Goal: Task Accomplishment & Management: Complete application form

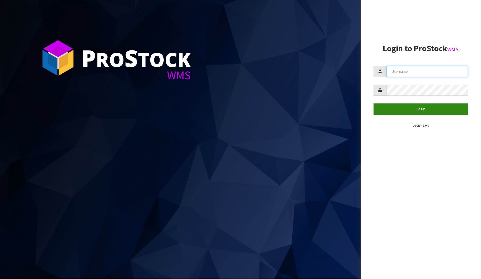
type input "[PERSON_NAME]"
click at [413, 112] on button "Login" at bounding box center [421, 109] width 95 height 11
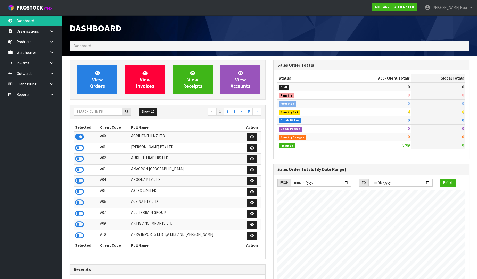
scroll to position [257408, 257595]
click at [85, 113] on input "text" at bounding box center [98, 112] width 49 height 8
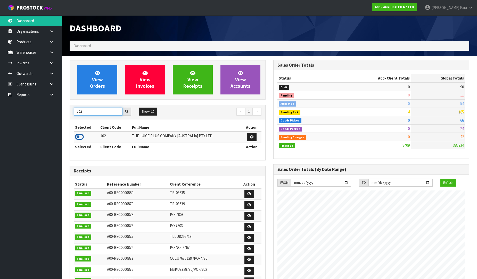
type input "J02"
click at [79, 139] on icon at bounding box center [79, 137] width 9 height 8
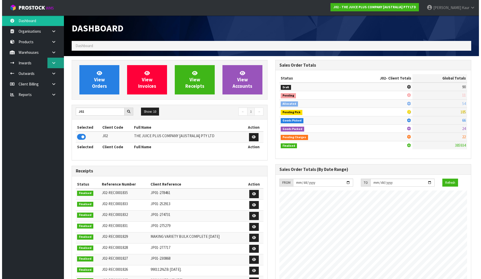
scroll to position [391, 204]
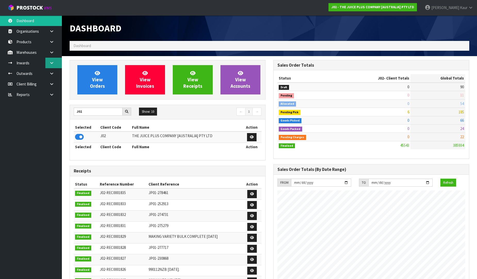
click at [54, 62] on link at bounding box center [53, 63] width 16 height 11
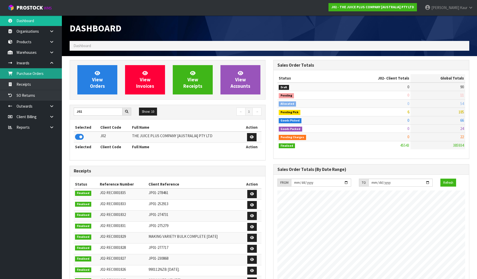
click at [39, 78] on link "Purchase Orders" at bounding box center [31, 73] width 62 height 11
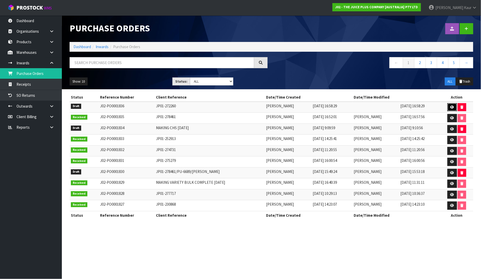
click at [452, 106] on icon at bounding box center [452, 107] width 4 height 3
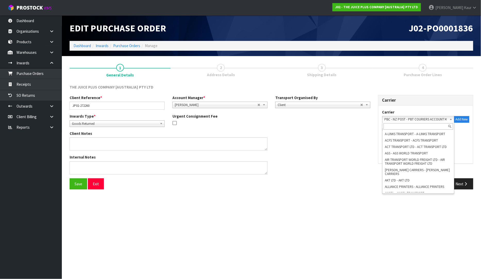
scroll to position [719, 0]
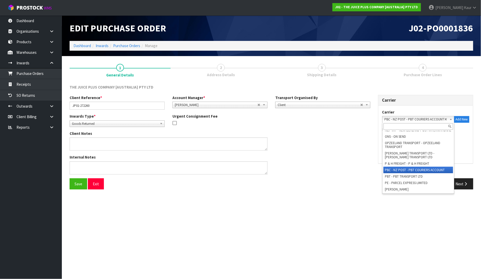
click at [441, 119] on span "PBC - NZ POST - PBT COURIERS ACCOUNT" at bounding box center [415, 120] width 60 height 6
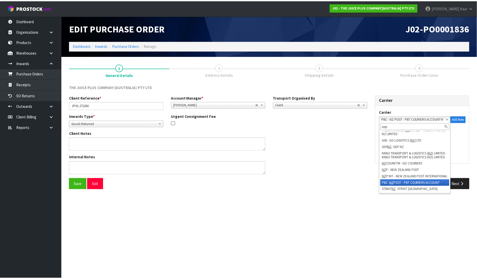
scroll to position [0, 0]
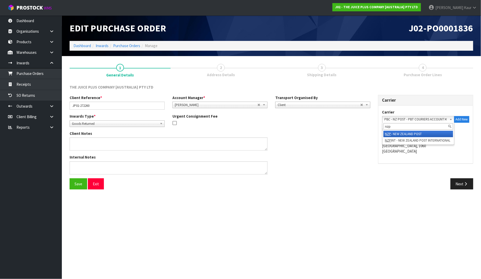
type input "nzp"
click at [408, 134] on li "NZP - NEW ZEALAND POST" at bounding box center [419, 134] width 70 height 6
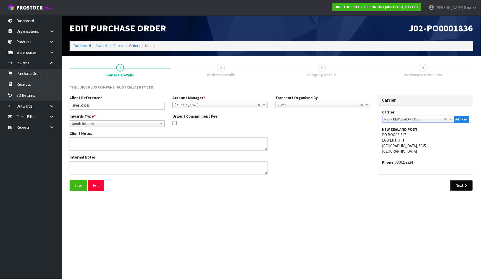
click at [462, 186] on button "Next" at bounding box center [462, 185] width 23 height 11
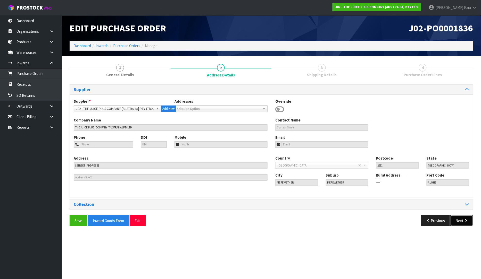
click at [461, 224] on button "Next" at bounding box center [462, 221] width 23 height 11
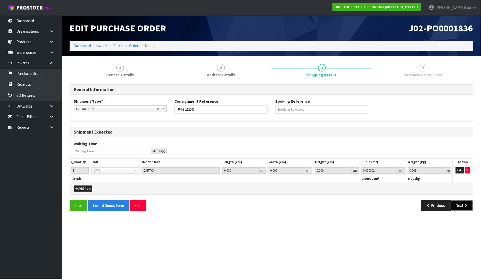
click at [460, 208] on button "Next" at bounding box center [462, 205] width 23 height 11
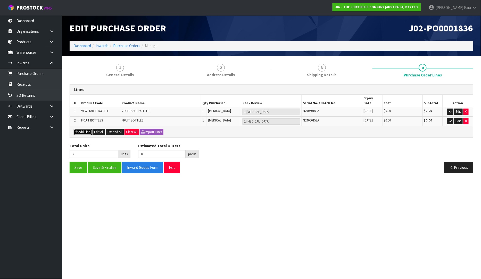
click at [77, 130] on icon "button" at bounding box center [76, 131] width 3 height 3
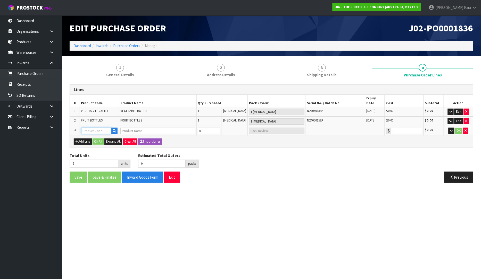
click at [87, 128] on input "text" at bounding box center [96, 131] width 30 height 6
type input "2043"
click at [94, 140] on strong "2043" at bounding box center [91, 141] width 8 height 5
type input "2043NZBS1"
type input "JP+ SOFT CHEWABLES"
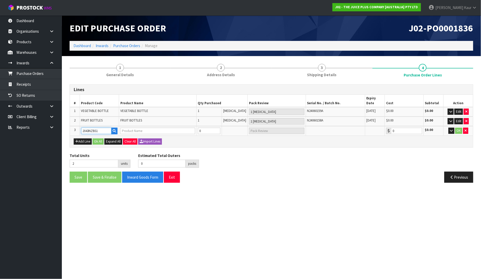
type input "0.00"
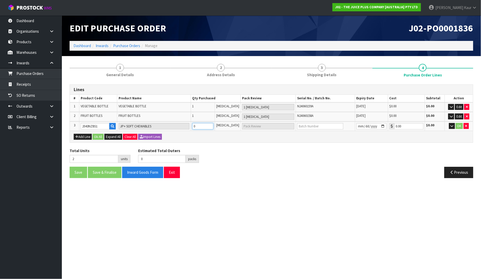
click at [210, 125] on input "0" at bounding box center [202, 126] width 21 height 6
type input "3"
type input "1"
type input "1 CTN"
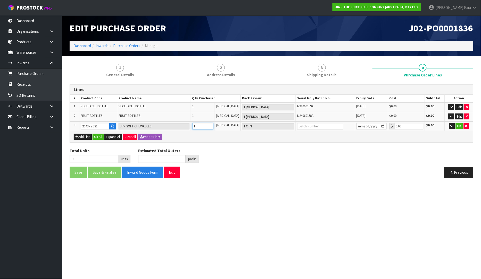
type input "1"
click at [310, 124] on input "text" at bounding box center [320, 126] width 46 height 6
type input "L5037"
click at [357, 127] on input "date" at bounding box center [372, 126] width 30 height 6
type input "[DATE]"
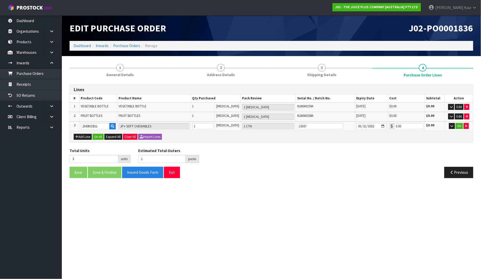
click at [364, 146] on div "Lines # Product Code Product Name Qty Purchased Pack Review Serial No. / Batch …" at bounding box center [272, 134] width 404 height 98
click at [382, 126] on input "[DATE]" at bounding box center [372, 126] width 30 height 6
click at [380, 125] on input "[DATE]" at bounding box center [372, 126] width 30 height 6
click at [295, 200] on section "Edit Purchase Order J02-PO0001836 Dashboard Inwards Purchase Orders Manage 1 Ge…" at bounding box center [240, 139] width 481 height 279
click at [459, 126] on button "OK" at bounding box center [459, 126] width 7 height 6
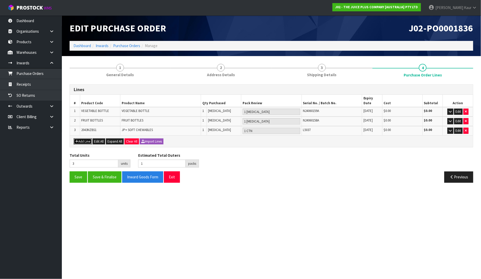
click at [86, 139] on button "Add Line" at bounding box center [83, 142] width 18 height 6
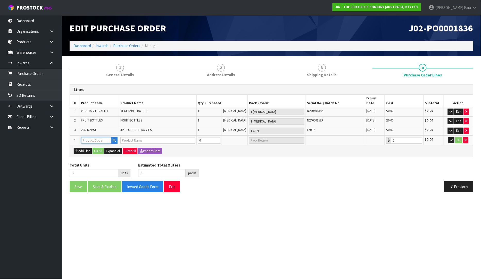
click at [90, 137] on input "text" at bounding box center [96, 140] width 30 height 6
type input "VEGE"
click at [95, 142] on strong "VEGE" at bounding box center [91, 143] width 9 height 5
type input "VEGE"
type input "VEGE CHEWS"
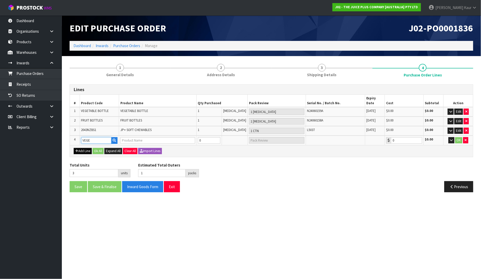
type input "0.00"
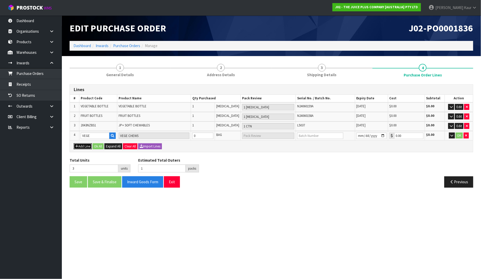
click at [86, 144] on button "Add Line" at bounding box center [83, 147] width 18 height 6
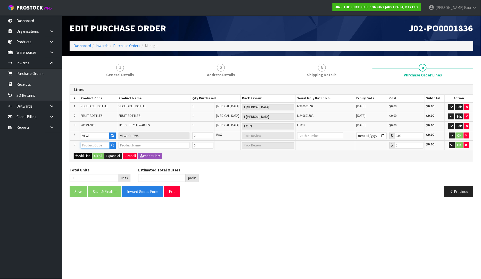
click at [89, 142] on input "text" at bounding box center [95, 145] width 29 height 6
type input "FRUIT"
click at [94, 155] on strong "FRUIT" at bounding box center [91, 153] width 11 height 5
type input "FRUIT"
type input "FRUIT CHEWS"
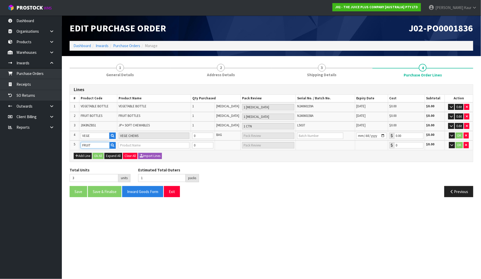
type input "0.00"
click at [202, 137] on input "0" at bounding box center [202, 136] width 21 height 6
type input "4"
type input "1"
type input "1 BAG"
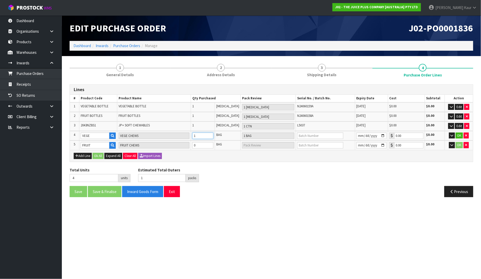
type input "1"
click at [204, 148] on td "0" at bounding box center [203, 146] width 24 height 10
click at [204, 143] on input "0" at bounding box center [202, 145] width 21 height 6
type input "5"
type input "1"
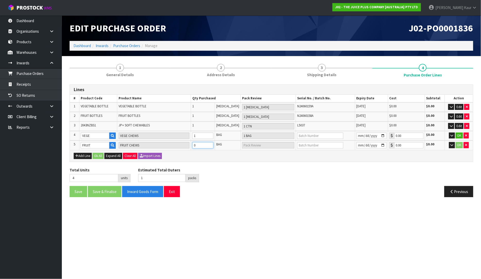
type input "1 BAG"
type input "1"
drag, startPoint x: 304, startPoint y: 124, endPoint x: 290, endPoint y: 122, distance: 13.5
click at [290, 122] on tr "3 2043NZBS1 JP+ SOFT CHEWABLES 1 [MEDICAL_DATA] 1 CTN L5037 [DATE] $0.00 $0.00 …" at bounding box center [271, 127] width 403 height 10
copy tr "L5037"
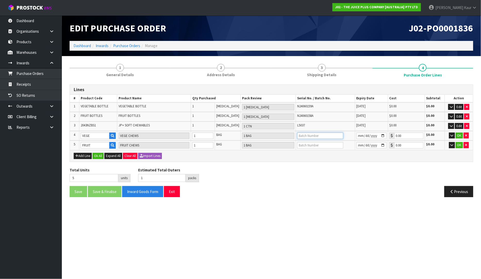
click at [302, 135] on input "text" at bounding box center [320, 136] width 46 height 6
paste input "L5037"
type input "L5037"
click at [301, 147] on input "text" at bounding box center [320, 145] width 46 height 6
paste input "L5037"
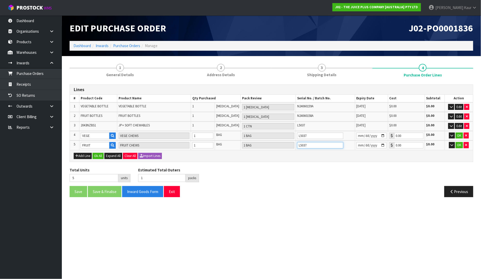
type input "L5037"
click at [357, 135] on input "date" at bounding box center [372, 136] width 30 height 6
type input "[DATE]"
click at [359, 144] on input "date" at bounding box center [372, 145] width 30 height 6
type input "[DATE]"
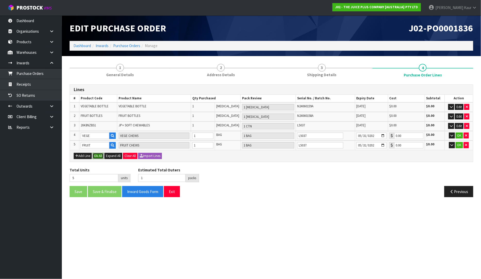
click at [94, 156] on button "Ok All" at bounding box center [98, 156] width 11 height 6
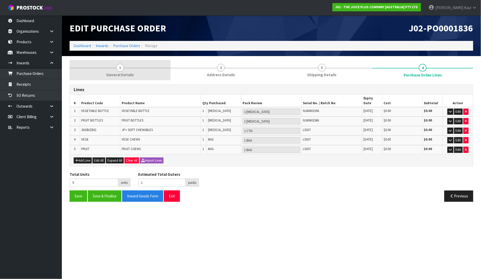
click at [111, 71] on link "1 General Details" at bounding box center [120, 70] width 101 height 20
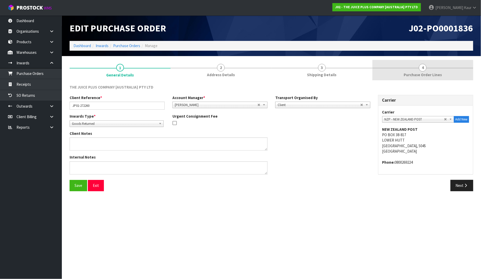
click at [422, 71] on span "4" at bounding box center [423, 68] width 8 height 8
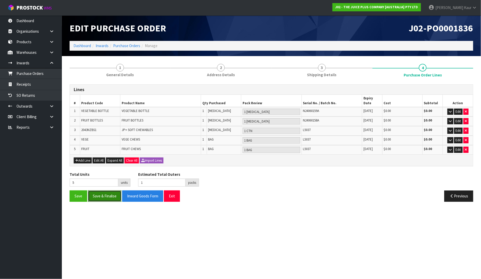
click at [115, 192] on button "Save & Finalise" at bounding box center [105, 196] width 34 height 11
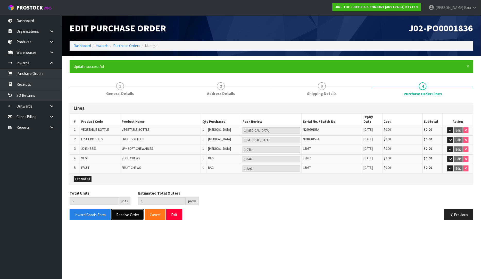
click at [132, 210] on button "Receive Order" at bounding box center [127, 215] width 33 height 11
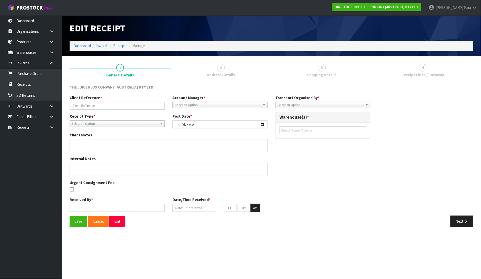
type input "JP01-272260"
type input "[DATE]"
type input "[PERSON_NAME]"
type input "[DATE]"
type input "09"
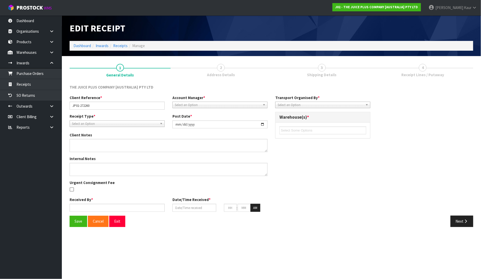
type input "13"
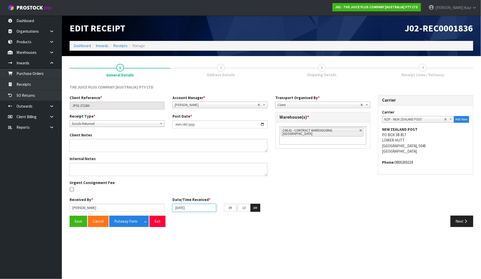
click at [178, 208] on input "[DATE]" at bounding box center [194, 208] width 44 height 8
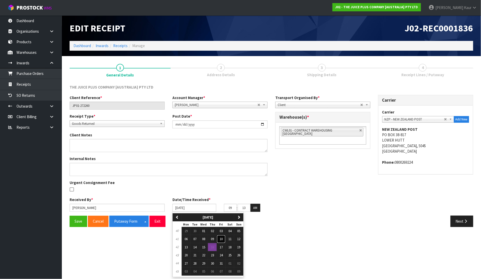
click at [223, 240] on span "10" at bounding box center [221, 239] width 3 height 4
type input "[DATE]"
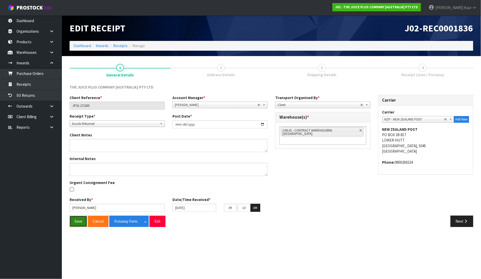
click at [77, 221] on button "Save" at bounding box center [79, 221] width 18 height 11
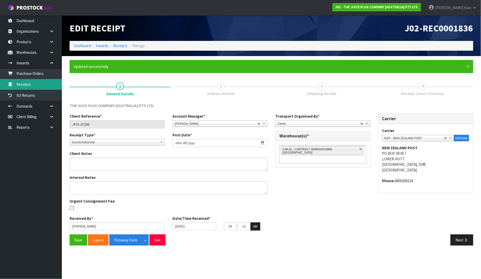
click at [29, 81] on link "Receipts" at bounding box center [31, 84] width 62 height 11
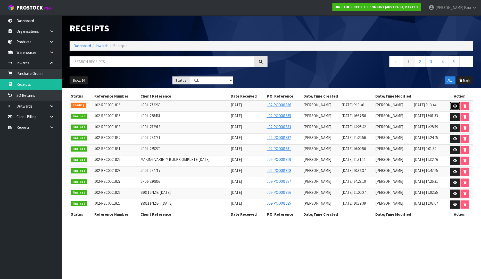
click at [454, 107] on icon at bounding box center [455, 106] width 4 height 3
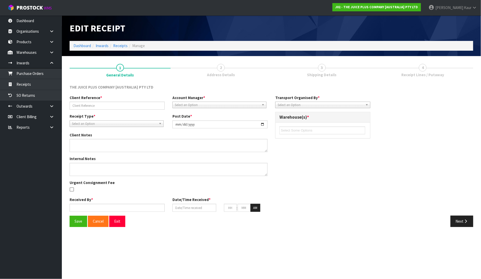
type input "JP01-272260"
type input "[DATE]"
type input "[PERSON_NAME]"
type input "[DATE]"
type input "09"
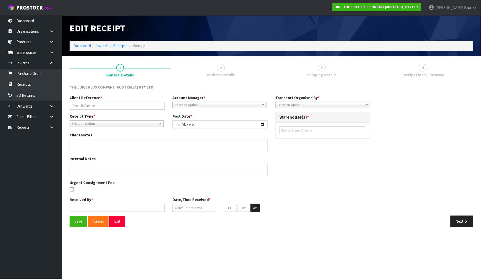
type input "13"
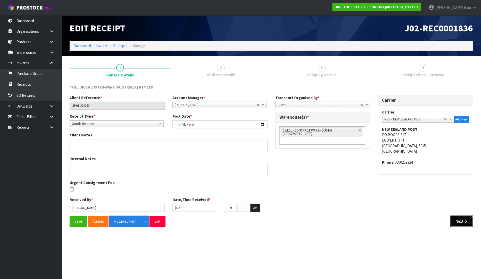
click at [464, 223] on icon "button" at bounding box center [466, 222] width 5 height 4
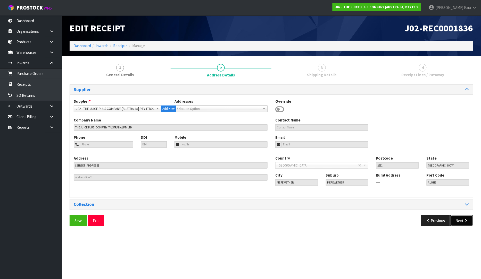
click at [463, 217] on button "Next" at bounding box center [462, 221] width 23 height 11
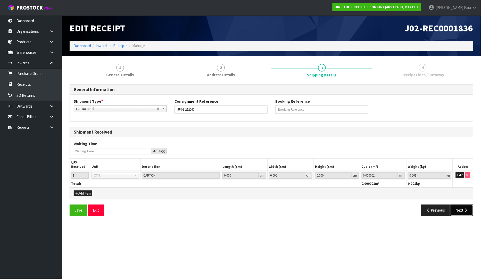
click at [465, 209] on icon "button" at bounding box center [466, 211] width 5 height 4
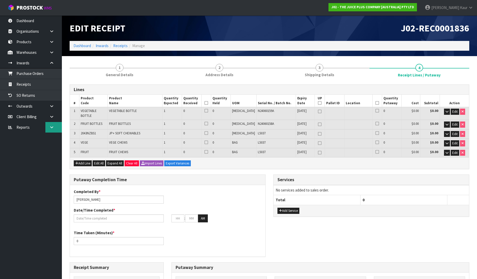
click at [51, 127] on icon at bounding box center [51, 128] width 5 height 4
click at [41, 148] on link "CWL" at bounding box center [31, 149] width 62 height 11
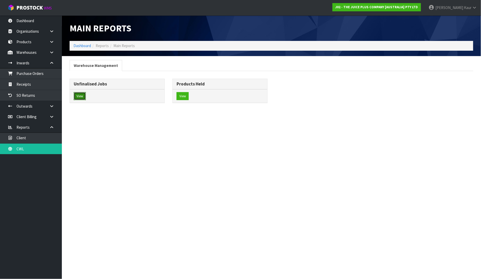
click at [84, 96] on button "View" at bounding box center [80, 96] width 12 height 8
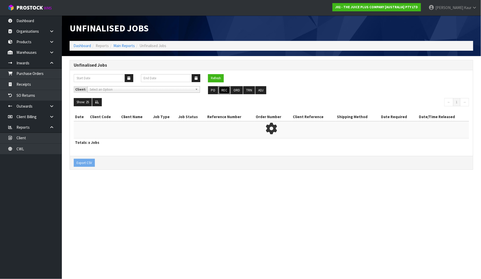
click at [225, 88] on button "REC" at bounding box center [225, 90] width 12 height 8
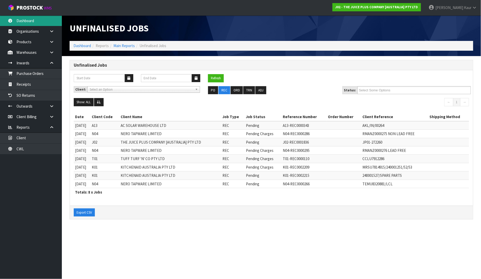
click at [39, 23] on link "Dashboard" at bounding box center [31, 20] width 62 height 11
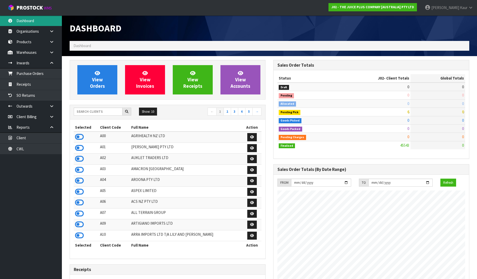
scroll to position [391, 204]
click at [82, 110] on input "text" at bounding box center [98, 112] width 49 height 8
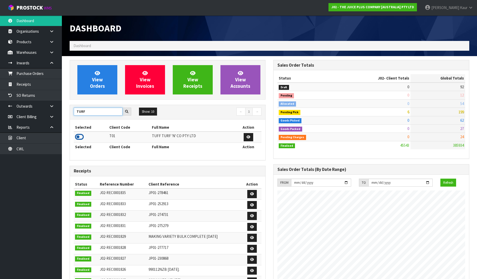
type input "TURF"
click at [78, 137] on icon at bounding box center [79, 137] width 9 height 8
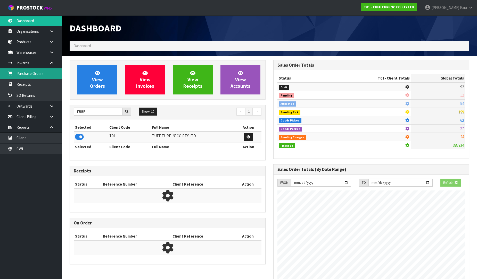
click at [51, 73] on link "Purchase Orders" at bounding box center [31, 73] width 62 height 11
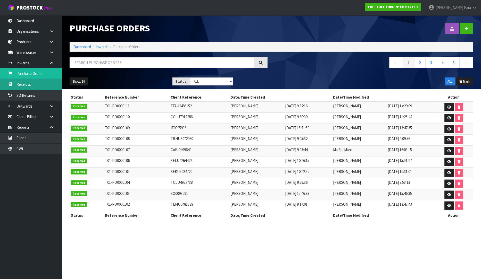
click at [32, 82] on link "Receipts" at bounding box center [31, 84] width 62 height 11
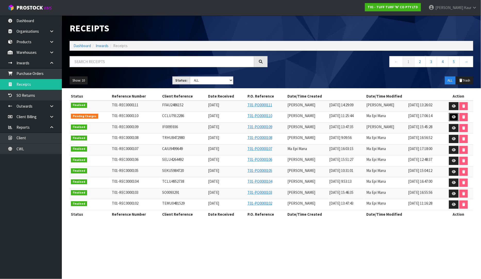
click at [454, 117] on icon at bounding box center [454, 116] width 4 height 3
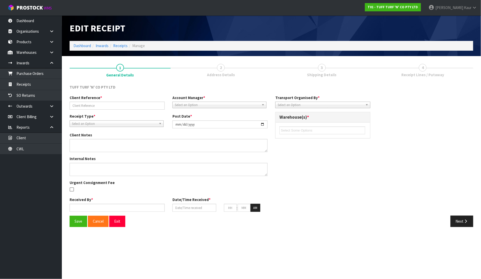
type input "CCLU7912286"
type input "[DATE]"
type textarea "NO VARIANCES KEYING ERROR WITH PACKING SLIP."
type input "[PERSON_NAME]"
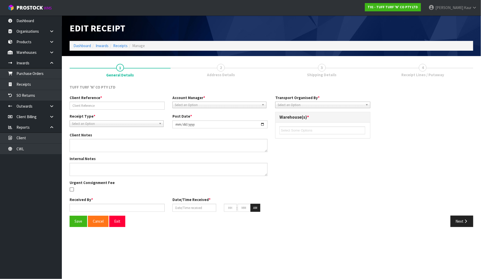
type input "[DATE]"
type input "11"
type input "25"
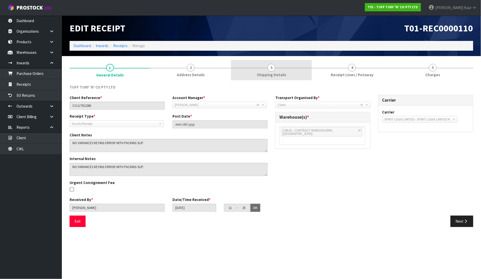
click at [271, 77] on span "Shipping Details" at bounding box center [271, 74] width 29 height 5
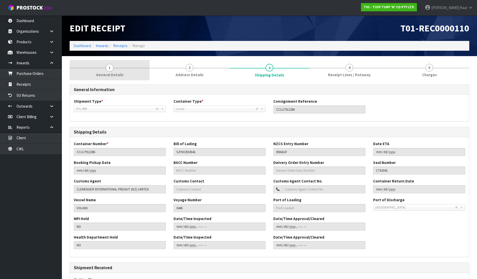
click at [117, 75] on span "General Details" at bounding box center [110, 74] width 28 height 5
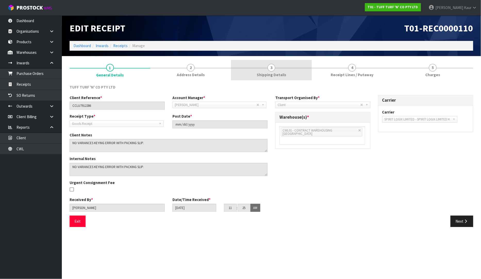
click at [277, 75] on span "Shipping Details" at bounding box center [271, 74] width 29 height 5
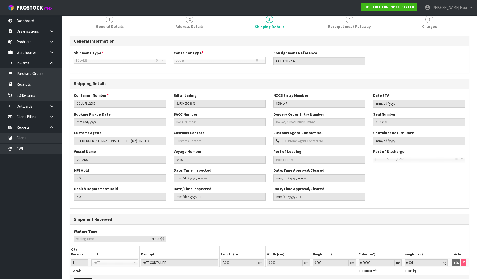
scroll to position [80, 0]
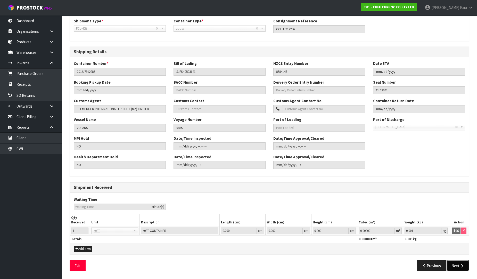
click at [458, 268] on button "Next" at bounding box center [458, 266] width 23 height 11
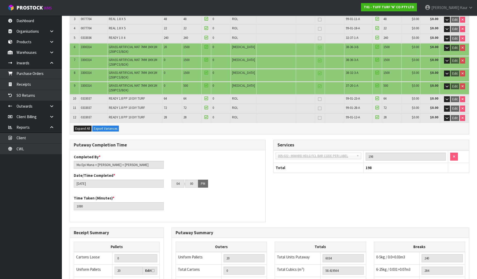
scroll to position [205, 0]
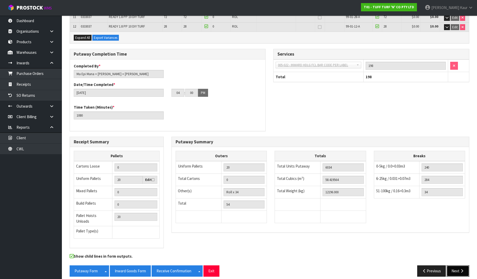
click at [468, 266] on button "Next" at bounding box center [458, 271] width 23 height 11
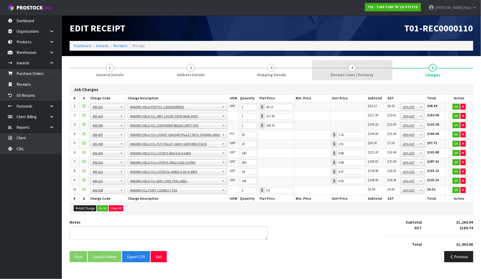
click at [357, 77] on span "Receipt Lines / Putaway" at bounding box center [352, 74] width 43 height 5
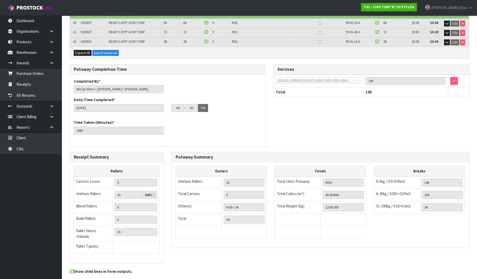
scroll to position [205, 0]
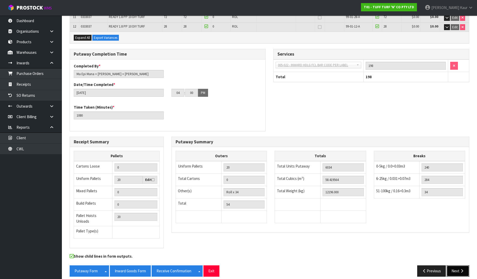
click at [459, 267] on button "Next" at bounding box center [458, 271] width 23 height 11
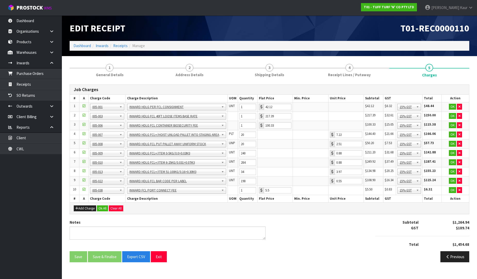
scroll to position [0, 0]
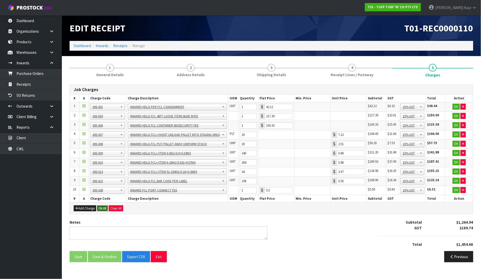
click at [105, 210] on button "Ok All" at bounding box center [102, 209] width 11 height 6
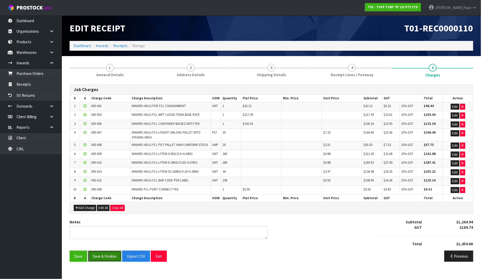
click at [103, 255] on button "Save & Finalise" at bounding box center [105, 256] width 34 height 11
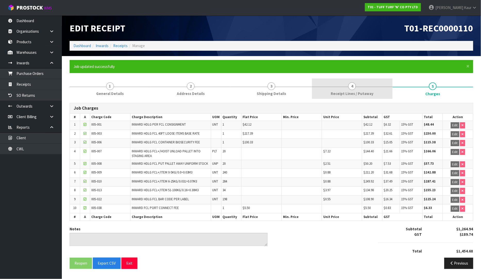
click at [357, 81] on link "4 Receipt Lines / Putaway" at bounding box center [352, 89] width 81 height 20
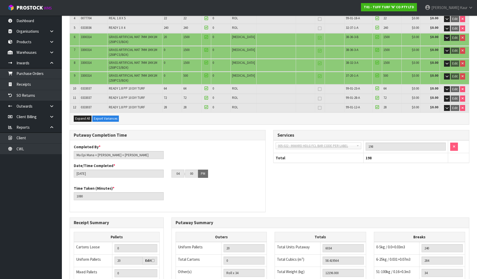
scroll to position [224, 0]
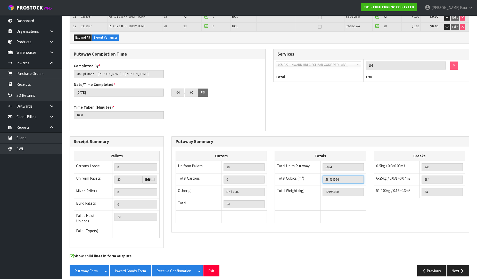
drag, startPoint x: 345, startPoint y: 179, endPoint x: 316, endPoint y: 179, distance: 29.1
click at [316, 179] on tr "Total Cubics (m³) 58.419564" at bounding box center [320, 180] width 91 height 12
drag, startPoint x: 335, startPoint y: 190, endPoint x: 317, endPoint y: 190, distance: 18.3
click at [317, 190] on tr "Total Weight (kg) 12196.000" at bounding box center [320, 192] width 91 height 12
click at [29, 18] on link "Dashboard" at bounding box center [31, 20] width 62 height 11
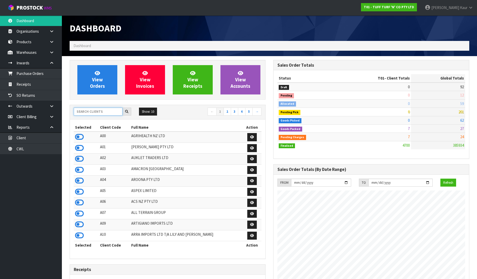
click at [89, 113] on input "text" at bounding box center [98, 112] width 49 height 8
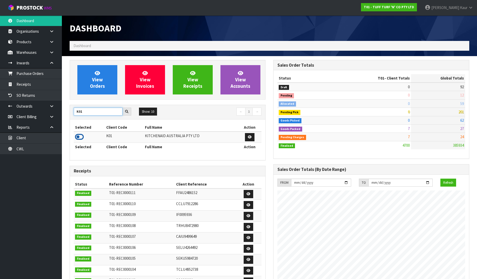
type input "K01"
click at [80, 137] on icon at bounding box center [79, 137] width 9 height 8
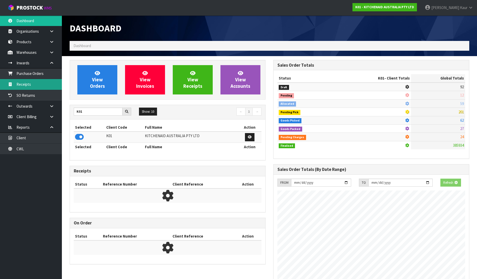
scroll to position [257477, 257595]
click at [24, 82] on link "Receipts" at bounding box center [31, 84] width 62 height 11
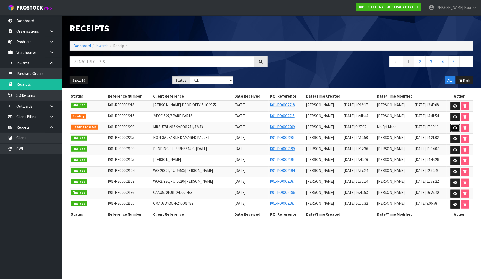
click at [458, 127] on link at bounding box center [456, 128] width 10 height 8
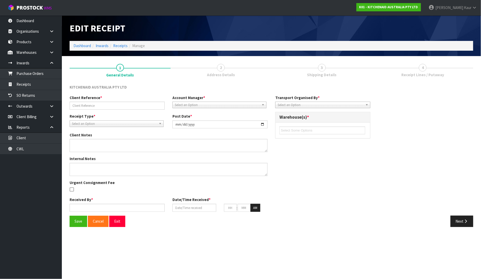
type input "MRSU7814915/240001251/52/53"
type input "[DATE]"
type input "[PERSON_NAME]"
type input "[DATE]"
type input "09"
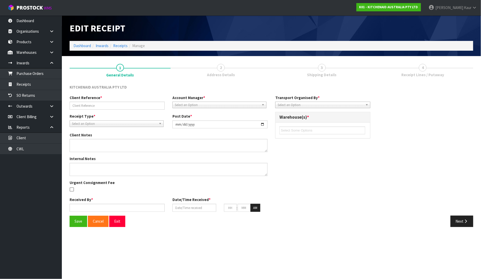
type input "27"
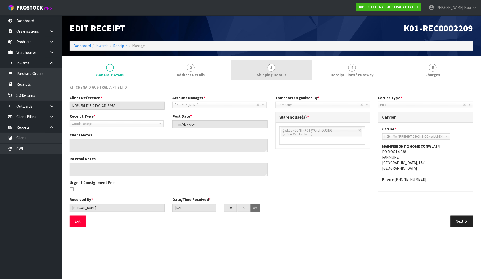
click at [276, 76] on span "Shipping Details" at bounding box center [271, 74] width 29 height 5
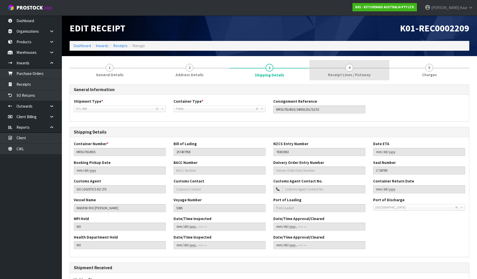
click at [333, 75] on span "Receipt Lines / Putaway" at bounding box center [349, 74] width 43 height 5
click at [336, 70] on link "4 Receipt Lines / Putaway" at bounding box center [349, 70] width 80 height 20
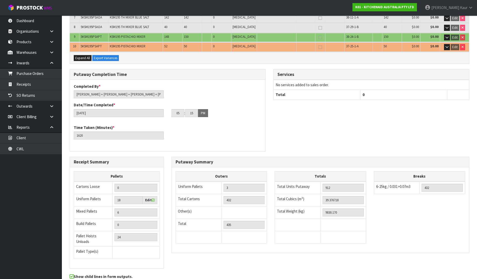
scroll to position [179, 0]
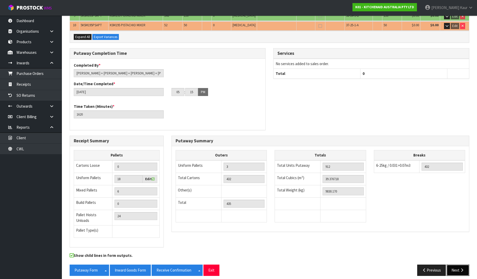
click at [457, 269] on button "Next" at bounding box center [458, 270] width 23 height 11
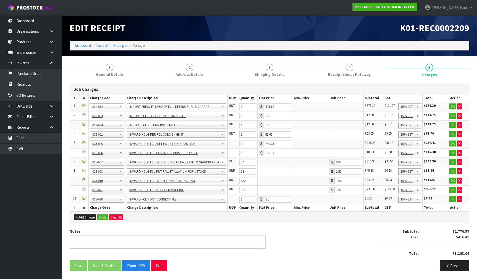
scroll to position [0, 0]
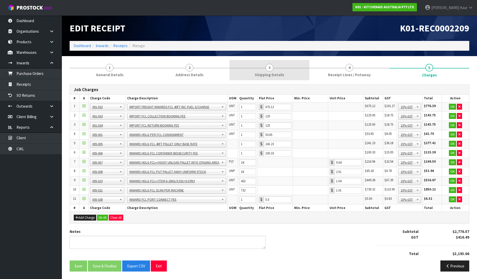
drag, startPoint x: 347, startPoint y: 75, endPoint x: 265, endPoint y: 60, distance: 83.4
click at [347, 75] on span "Receipt Lines / Putaway" at bounding box center [349, 74] width 43 height 5
click at [355, 76] on span "Receipt Lines / Putaway" at bounding box center [349, 74] width 43 height 5
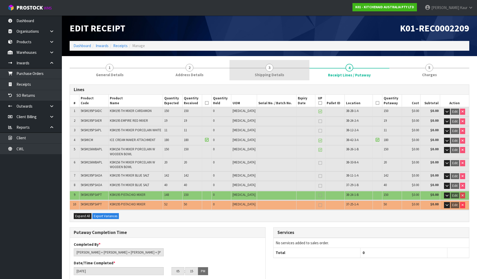
click at [265, 60] on link "3 Shipping Details" at bounding box center [269, 70] width 80 height 20
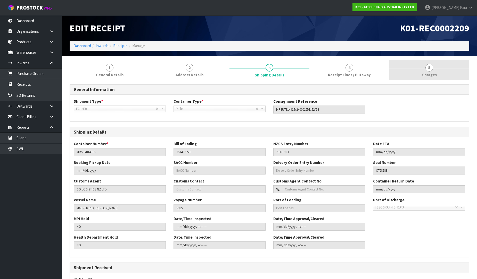
click at [349, 68] on span "4" at bounding box center [349, 68] width 8 height 8
click at [353, 76] on span "Receipt Lines / Putaway" at bounding box center [349, 74] width 43 height 5
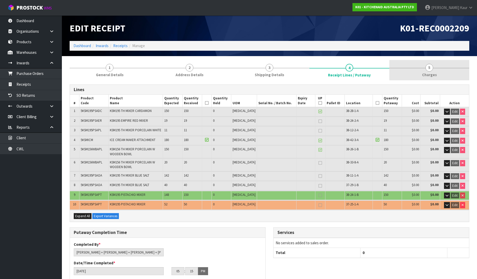
click at [431, 73] on span "Charges" at bounding box center [429, 74] width 15 height 5
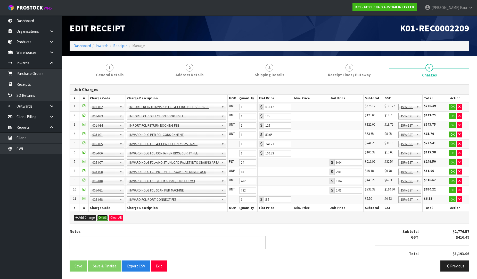
click at [100, 218] on button "Ok All" at bounding box center [102, 218] width 11 height 6
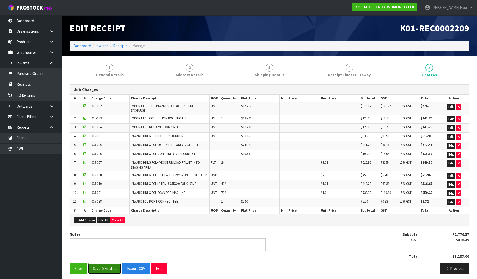
click at [105, 271] on button "Save & Finalise" at bounding box center [105, 268] width 34 height 11
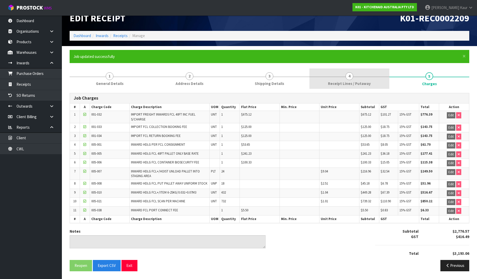
scroll to position [11, 0]
click at [348, 71] on link "4 Receipt Lines / Putaway" at bounding box center [349, 79] width 80 height 20
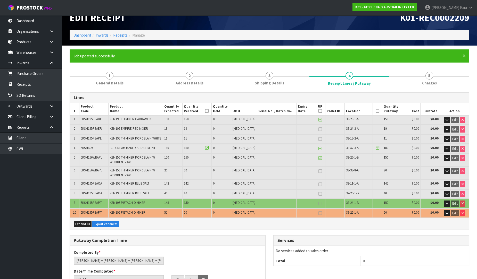
scroll to position [198, 0]
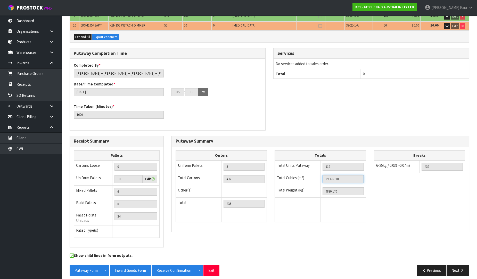
drag, startPoint x: 345, startPoint y: 178, endPoint x: 313, endPoint y: 176, distance: 32.0
click at [313, 176] on tr "Total Cubics (m³) 39.376718" at bounding box center [320, 179] width 91 height 12
drag, startPoint x: 340, startPoint y: 192, endPoint x: 318, endPoint y: 186, distance: 22.6
click at [318, 186] on tr "Total Weight (kg) 9830.170" at bounding box center [320, 192] width 91 height 12
click at [30, 151] on link "CWL" at bounding box center [31, 149] width 62 height 11
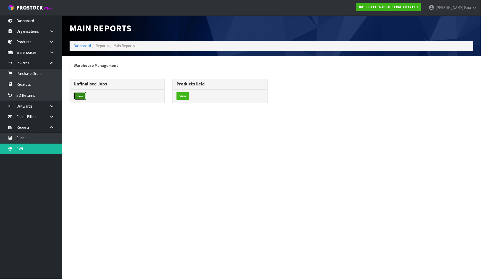
click at [80, 97] on button "View" at bounding box center [80, 96] width 12 height 8
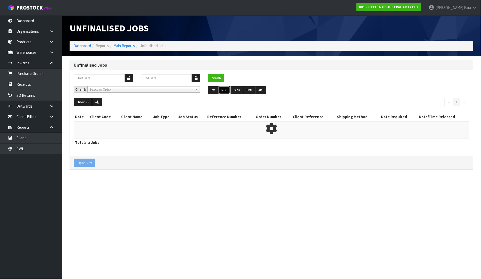
click at [223, 89] on button "REC" at bounding box center [225, 90] width 12 height 8
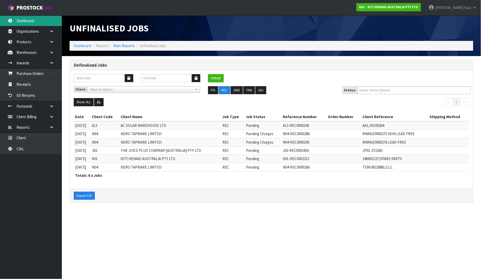
click at [16, 21] on link "Dashboard" at bounding box center [31, 20] width 62 height 11
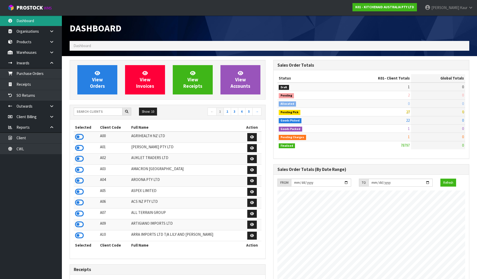
scroll to position [391, 204]
click at [86, 112] on input "text" at bounding box center [98, 112] width 49 height 8
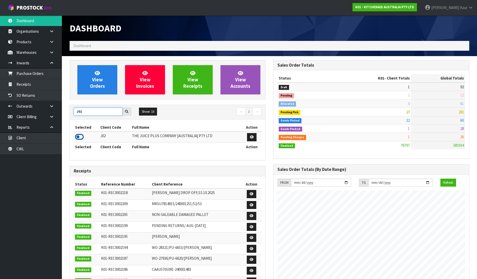
type input "J02"
click at [81, 137] on icon at bounding box center [79, 137] width 9 height 8
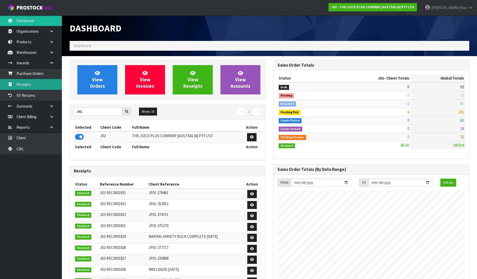
click at [19, 85] on link "Receipts" at bounding box center [31, 84] width 62 height 11
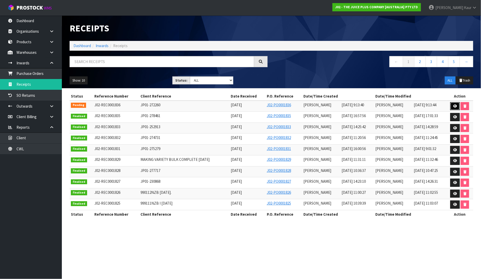
click at [457, 106] on icon at bounding box center [455, 106] width 4 height 3
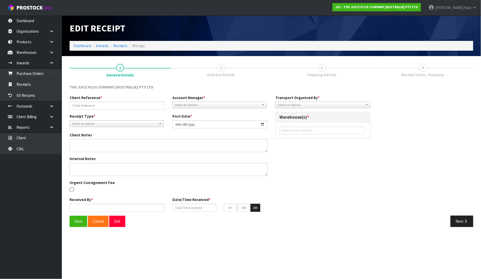
type input "JP01-272260"
type input "[DATE]"
type input "[PERSON_NAME]"
type input "[DATE]"
type input "09"
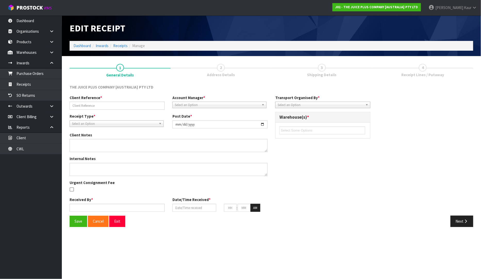
type input "13"
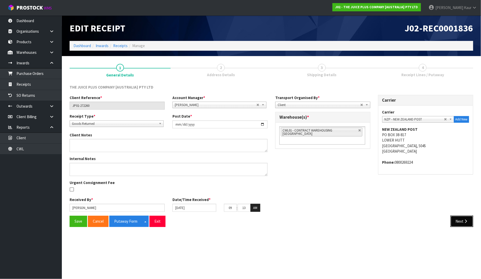
click at [462, 222] on button "Next" at bounding box center [462, 221] width 23 height 11
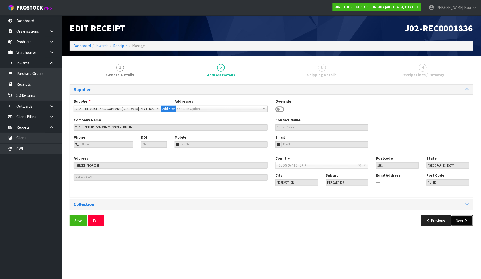
click at [464, 222] on icon "button" at bounding box center [466, 221] width 5 height 4
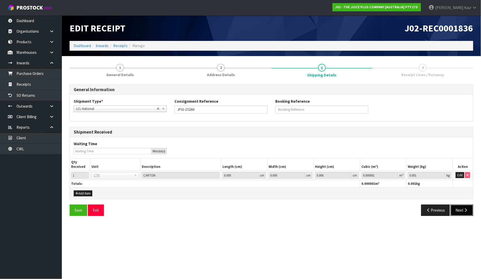
click at [464, 215] on button "Next" at bounding box center [462, 210] width 23 height 11
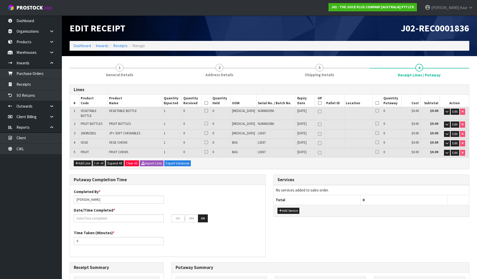
click at [98, 164] on button "Edit All" at bounding box center [99, 164] width 13 height 6
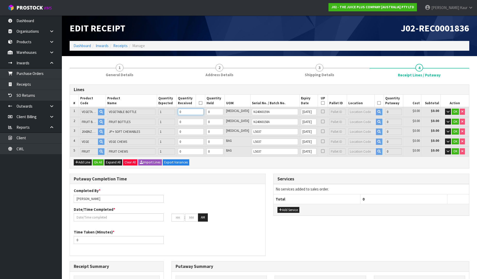
click at [198, 112] on input "0" at bounding box center [191, 112] width 26 height 6
type input "0.000432"
type input "0.2"
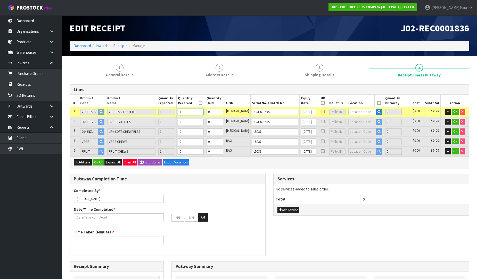
type input "1"
click at [197, 121] on input "0" at bounding box center [191, 122] width 26 height 6
type input "0.000864"
type input "0.4"
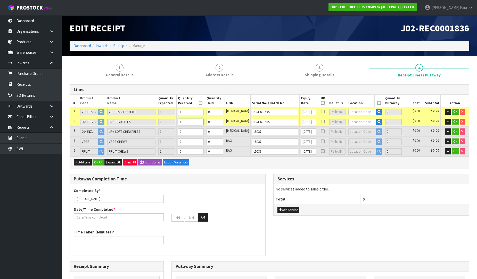
type input "1"
click at [196, 133] on input "0" at bounding box center [191, 132] width 26 height 6
type input "1"
type input "0.005076"
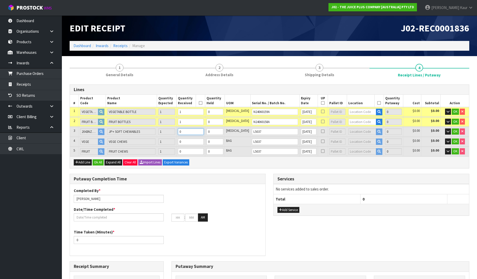
type input "1.5"
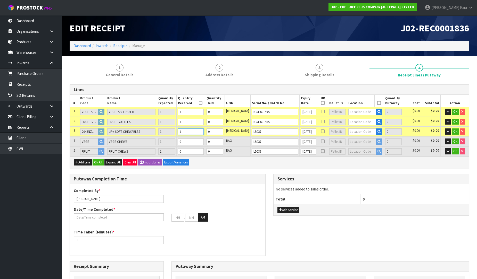
type input "1"
click at [196, 145] on td "0" at bounding box center [190, 142] width 29 height 10
click at [197, 140] on input "0" at bounding box center [191, 142] width 26 height 6
type input "0.006804"
type input "1.85"
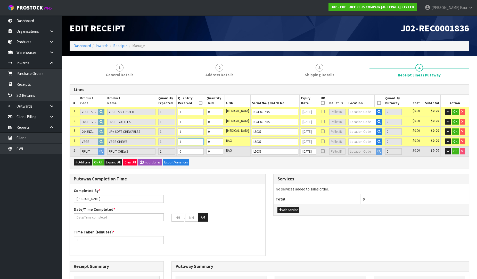
type input "1"
click at [197, 152] on input "0" at bounding box center [191, 151] width 26 height 6
type input "0.008532"
type input "2.2"
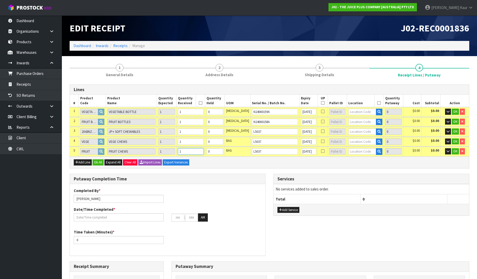
type input "1"
click at [356, 112] on input "text" at bounding box center [362, 112] width 28 height 6
type input "6"
type input "36-27-2"
click at [360, 127] on link "36-27-2 -B" at bounding box center [362, 127] width 41 height 7
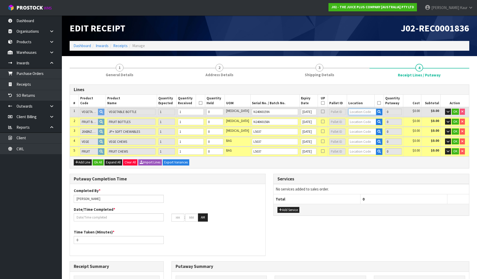
type input "1"
type input "36-27-2-B"
type input "1"
click at [332, 110] on tr "1 VEGETABLE BOTTLE VEGETABLE BOTTLE 1 1 0 PCE N24060159A 31/07/2026 36-27-2-B 1…" at bounding box center [269, 112] width 399 height 10
click at [349, 122] on input "text" at bounding box center [362, 122] width 28 height 6
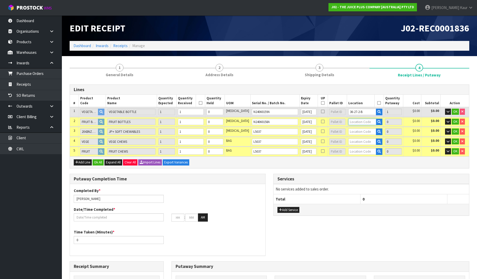
paste input "36-27-2-B"
type input "36-27-2-B"
type input "2"
type input "1"
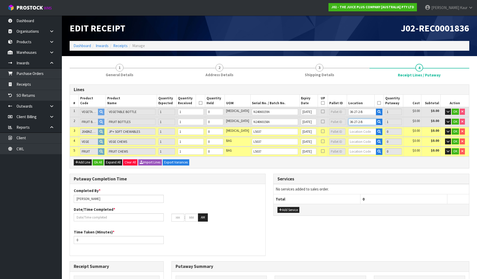
type input "36-27-2-B"
click at [350, 129] on input "text" at bounding box center [362, 132] width 28 height 6
paste input "36-27-2-B"
type input "36-27-2-B"
type input "3"
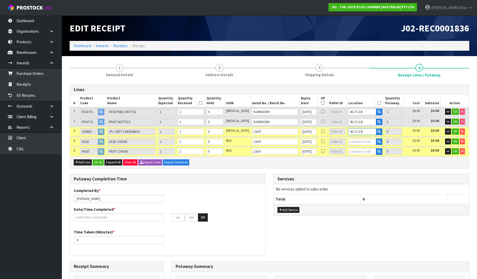
type input "1"
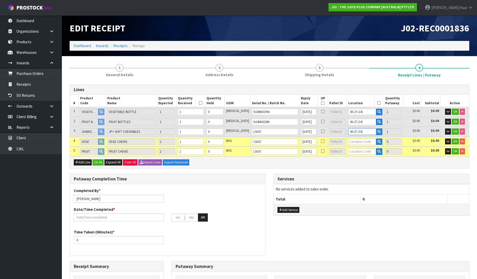
type input "36-27-2-B"
click at [348, 139] on input "text" at bounding box center [362, 142] width 28 height 6
type input "V"
paste input "36-27-2-B"
type input "36-27-2-B"
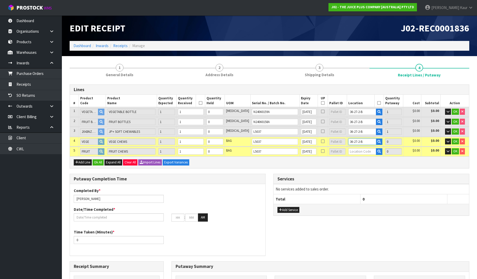
type input "4"
type input "1"
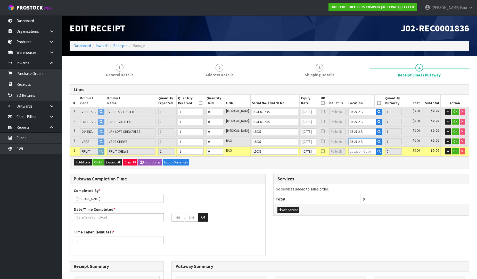
type input "36-27-2-B"
click at [348, 150] on input "text" at bounding box center [362, 151] width 28 height 6
paste input "36-27-2-B"
type input "36-27-2-B"
type input "5"
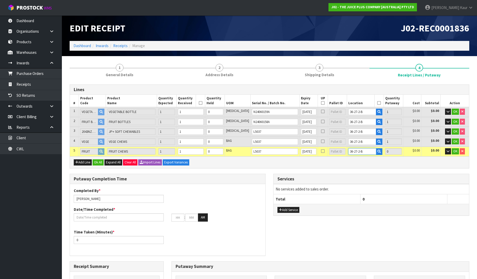
type input "1"
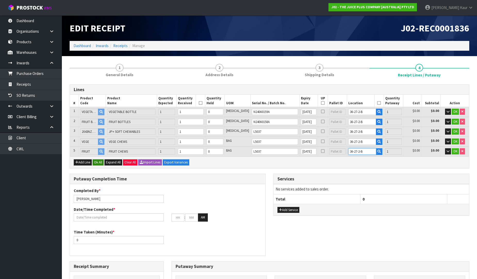
type input "36-27-2-B"
click at [98, 161] on button "Ok All" at bounding box center [98, 163] width 11 height 6
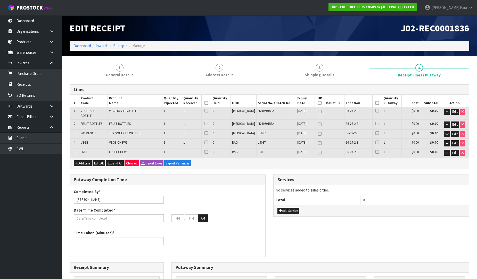
click at [208, 103] on icon at bounding box center [206, 103] width 4 height 0
click at [375, 103] on icon at bounding box center [377, 103] width 4 height 0
click at [105, 218] on input "text" at bounding box center [119, 219] width 90 height 8
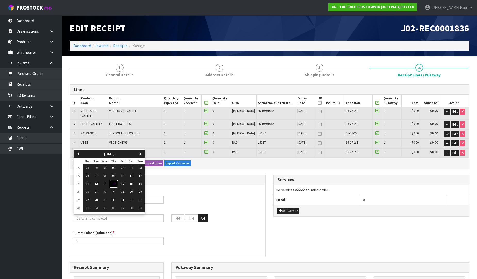
click at [115, 183] on span "16" at bounding box center [113, 184] width 3 height 4
type input "[DATE]"
type input "12"
type input "00"
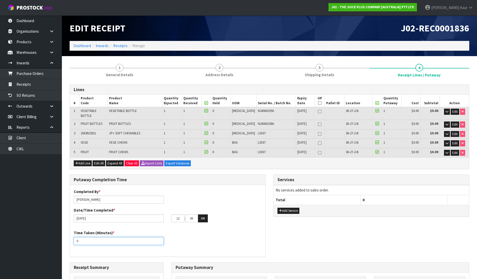
drag, startPoint x: 82, startPoint y: 245, endPoint x: 72, endPoint y: 250, distance: 11.4
click at [72, 250] on div "Completed By * Prabhneet Kaur Date/Time Completed * 16/10/2025 12 : 00 : 00 AM …" at bounding box center [167, 221] width 195 height 64
type input "20"
drag, startPoint x: 180, startPoint y: 219, endPoint x: 171, endPoint y: 221, distance: 9.2
click at [171, 221] on input "12" at bounding box center [177, 219] width 13 height 8
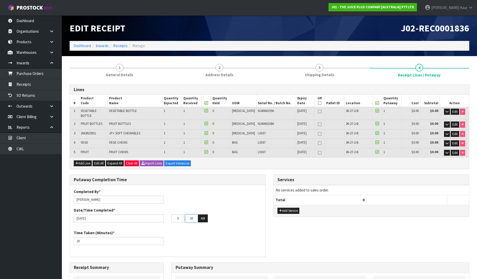
type input "09"
drag, startPoint x: 195, startPoint y: 218, endPoint x: 184, endPoint y: 219, distance: 10.3
click at [184, 219] on tr "09 : 00 : 00 AM" at bounding box center [189, 219] width 36 height 8
type input "31"
click at [203, 226] on div "Completed By * Prabhneet Kaur Date/Time Completed * 16/10/2025 09 : 31 : 00 AM …" at bounding box center [167, 221] width 195 height 64
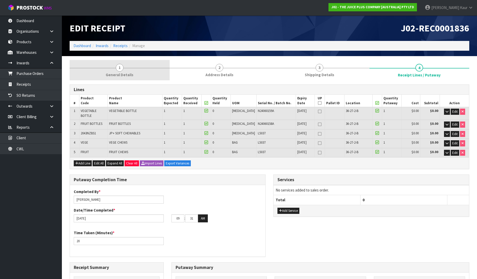
click at [108, 70] on link "1 General Details" at bounding box center [120, 70] width 100 height 20
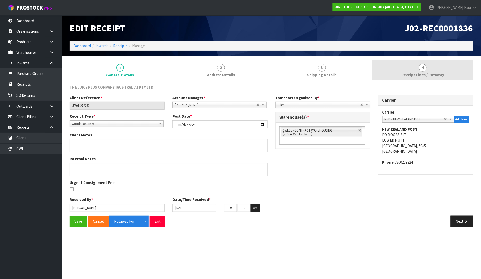
click at [408, 73] on span "Receipt Lines / Putaway" at bounding box center [422, 74] width 43 height 5
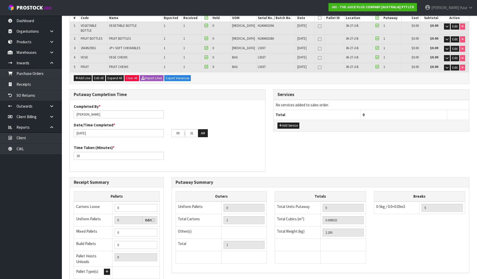
scroll to position [127, 0]
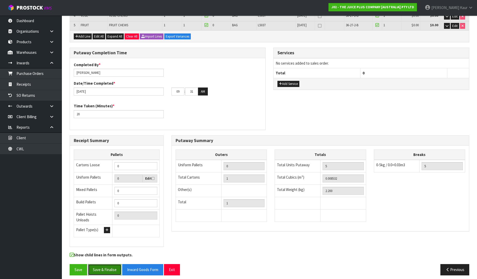
click at [98, 266] on button "Save & Finalise" at bounding box center [105, 270] width 34 height 11
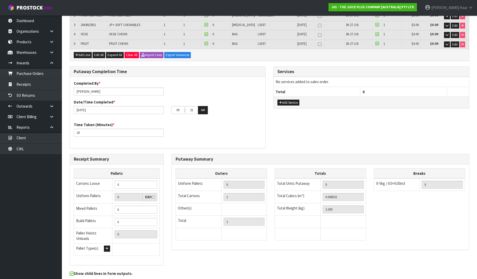
scroll to position [0, 0]
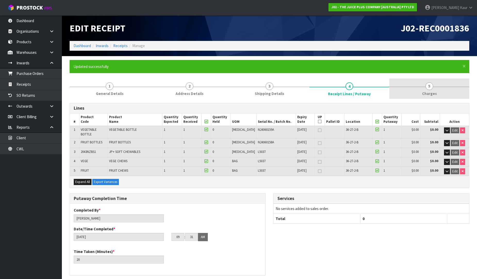
click at [429, 84] on span "5" at bounding box center [429, 86] width 8 height 8
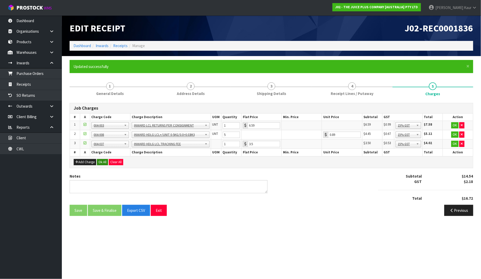
click at [105, 164] on button "Ok All" at bounding box center [102, 162] width 11 height 6
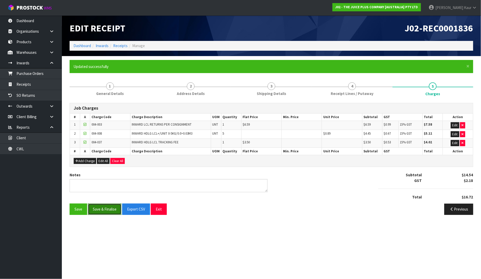
click at [99, 211] on button "Save & Finalise" at bounding box center [105, 209] width 34 height 11
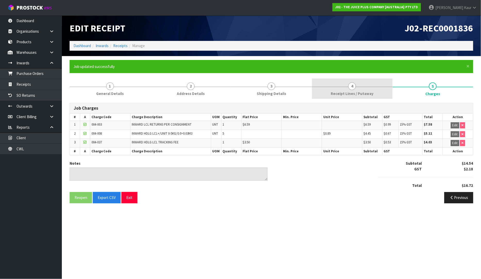
click at [326, 95] on link "4 Receipt Lines / Putaway" at bounding box center [352, 89] width 81 height 20
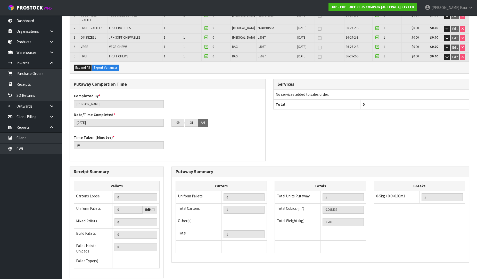
scroll to position [146, 0]
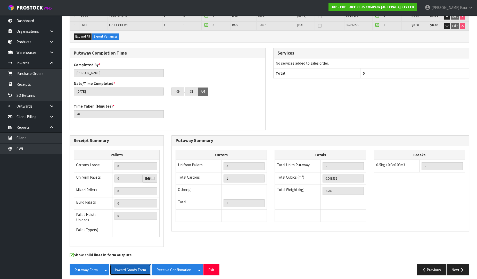
drag, startPoint x: 131, startPoint y: 267, endPoint x: 481, endPoint y: 46, distance: 414.0
click at [131, 267] on button "Inward Goods Form" at bounding box center [130, 270] width 41 height 11
